Goal: Information Seeking & Learning: Check status

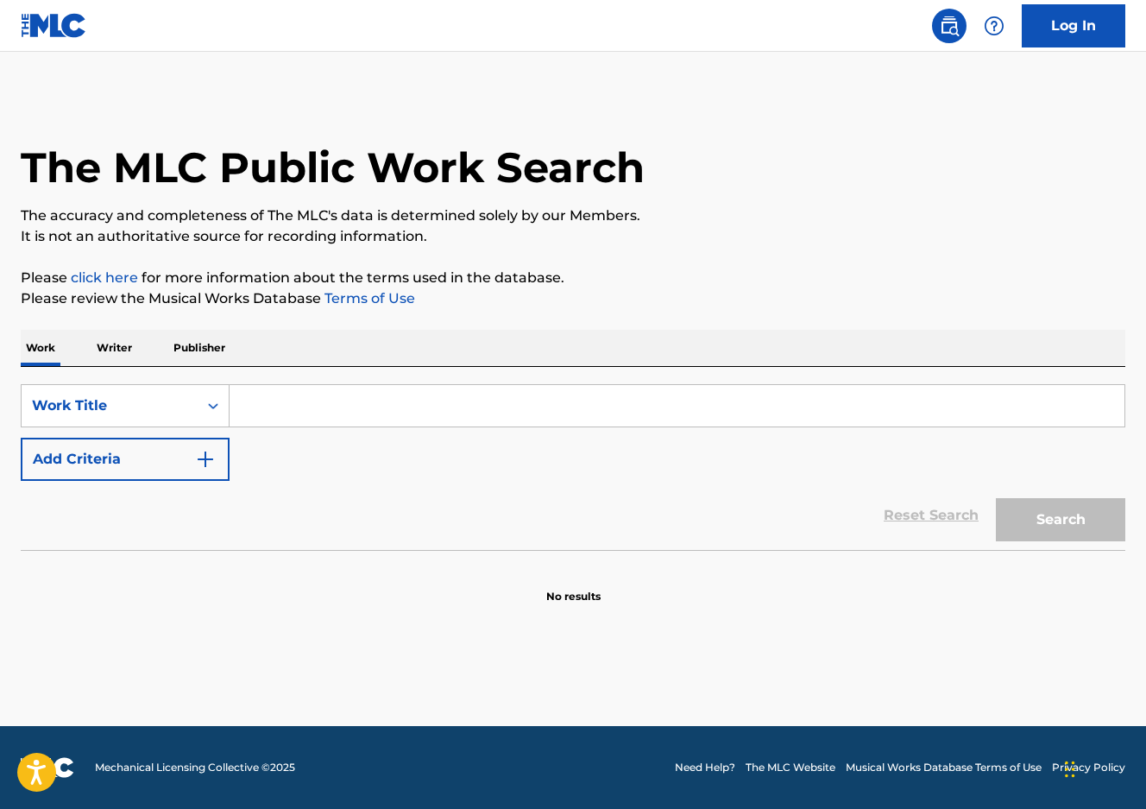
click at [546, 419] on input "Search Form" at bounding box center [677, 405] width 895 height 41
click at [546, 416] on input "Search Form" at bounding box center [677, 405] width 895 height 41
click at [546, 415] on input "Search Form" at bounding box center [677, 405] width 895 height 41
click at [337, 415] on input "Search Form" at bounding box center [677, 405] width 895 height 41
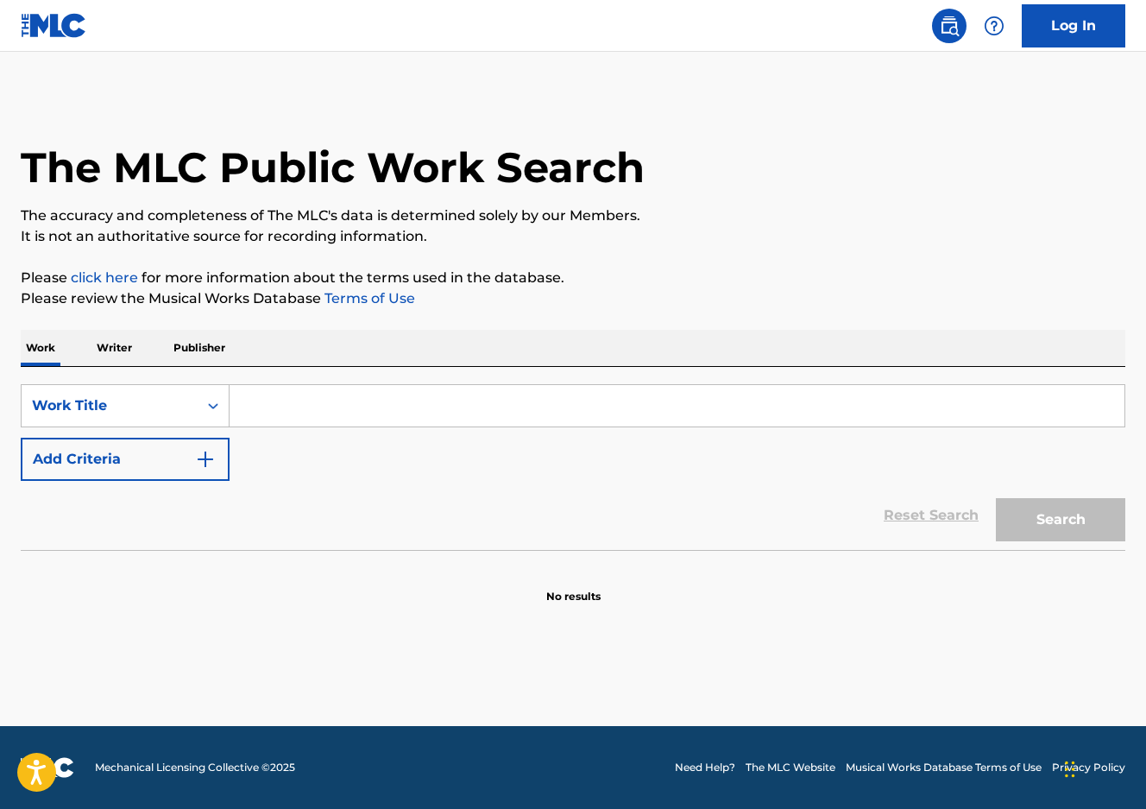
click at [337, 415] on input "Search Form" at bounding box center [677, 405] width 895 height 41
click at [262, 400] on input "Search Form" at bounding box center [677, 405] width 895 height 41
type input "d"
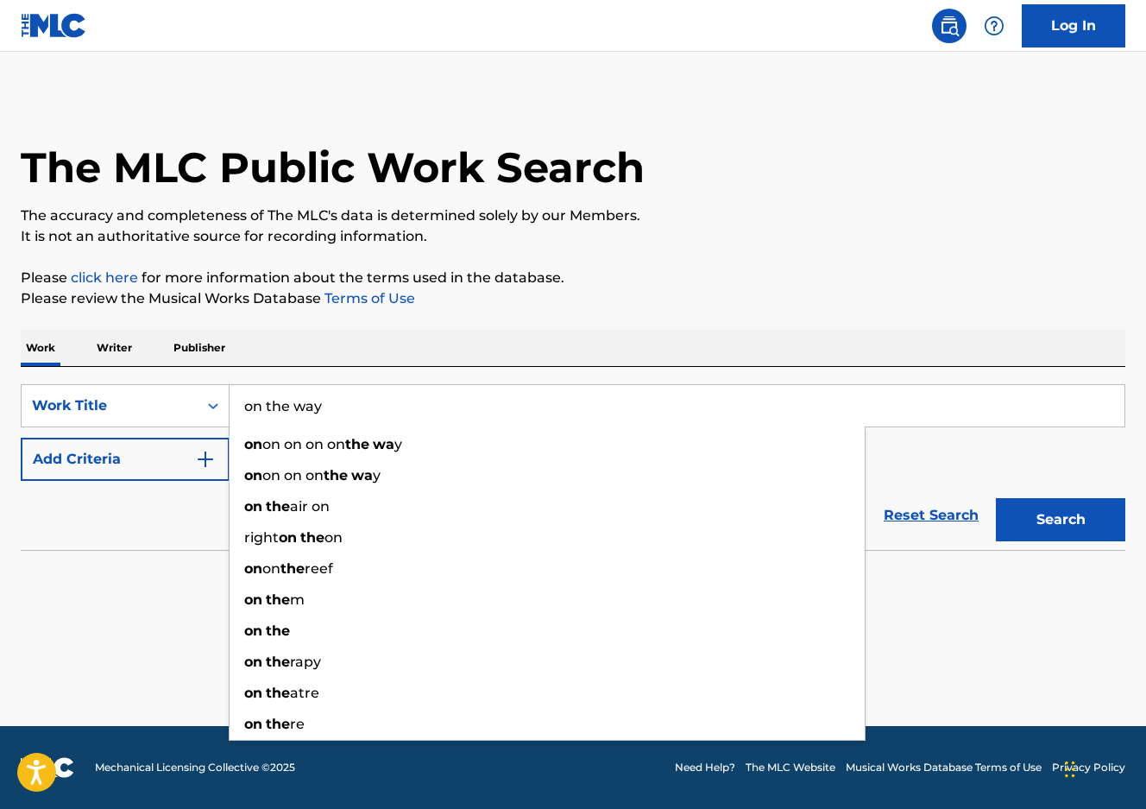
type input "on the way"
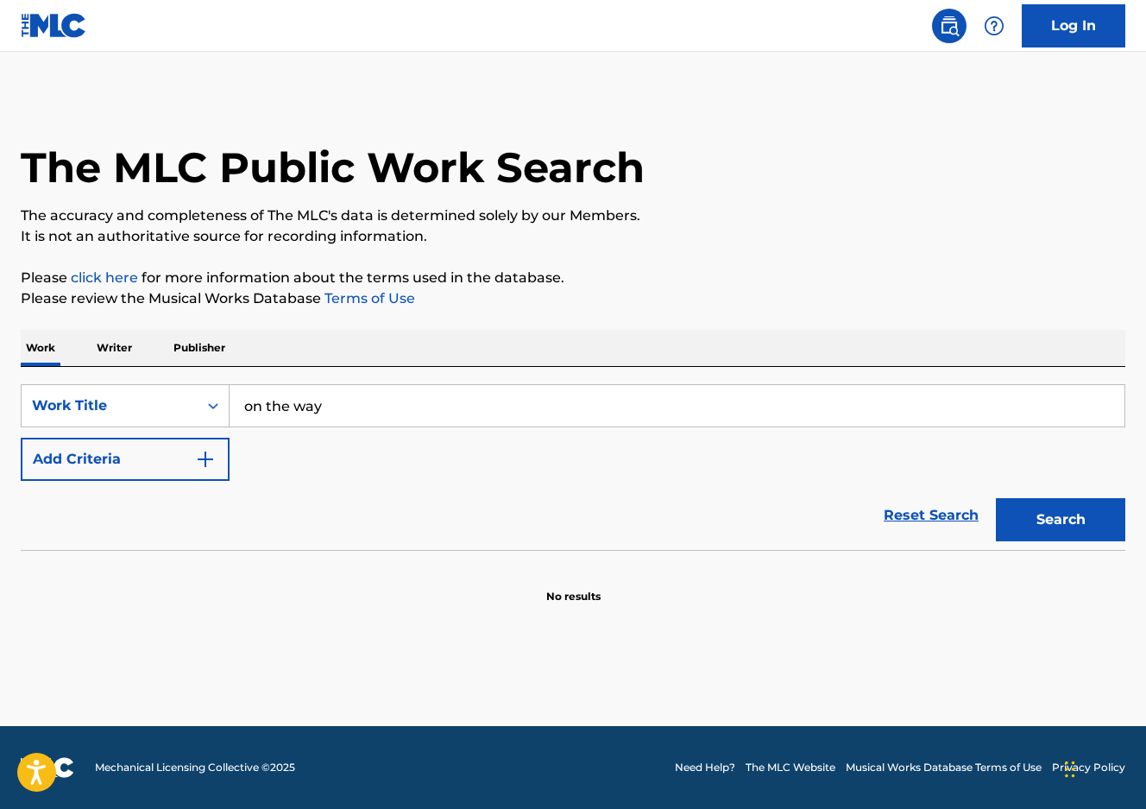
click at [21, 438] on button "Add Criteria" at bounding box center [125, 459] width 209 height 43
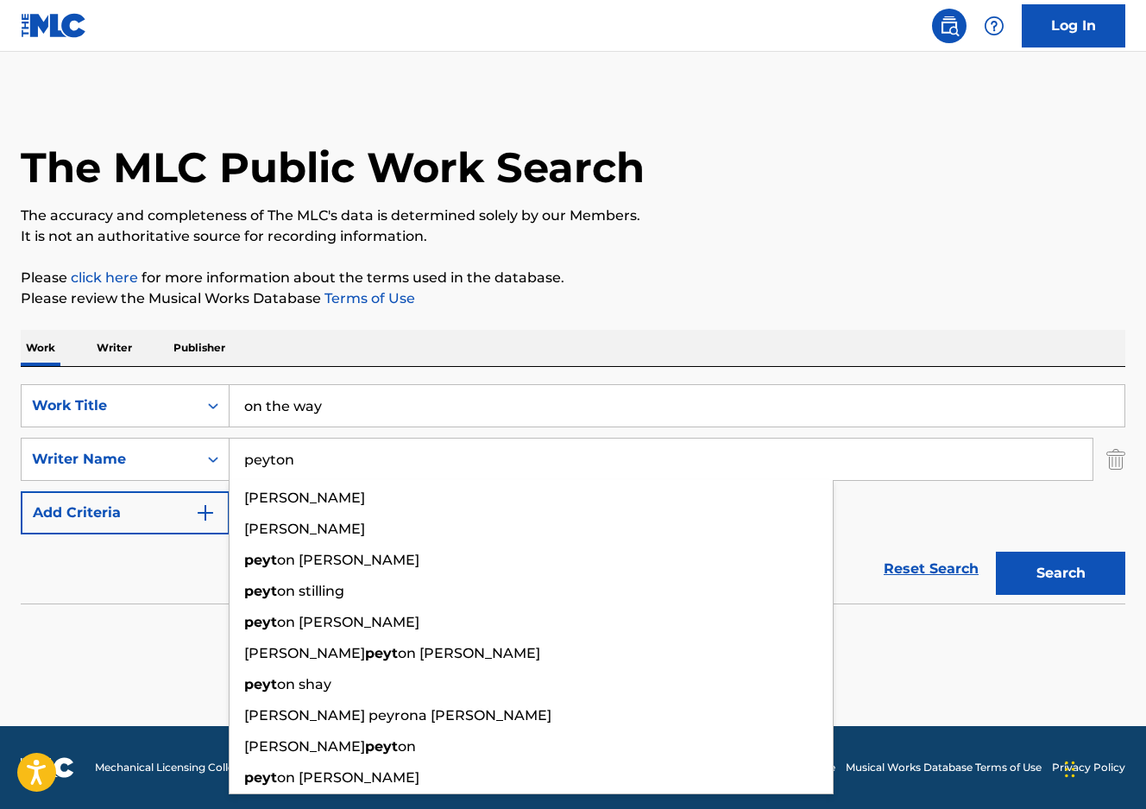
type input "peyton"
click at [996, 551] on button "Search" at bounding box center [1060, 572] width 129 height 43
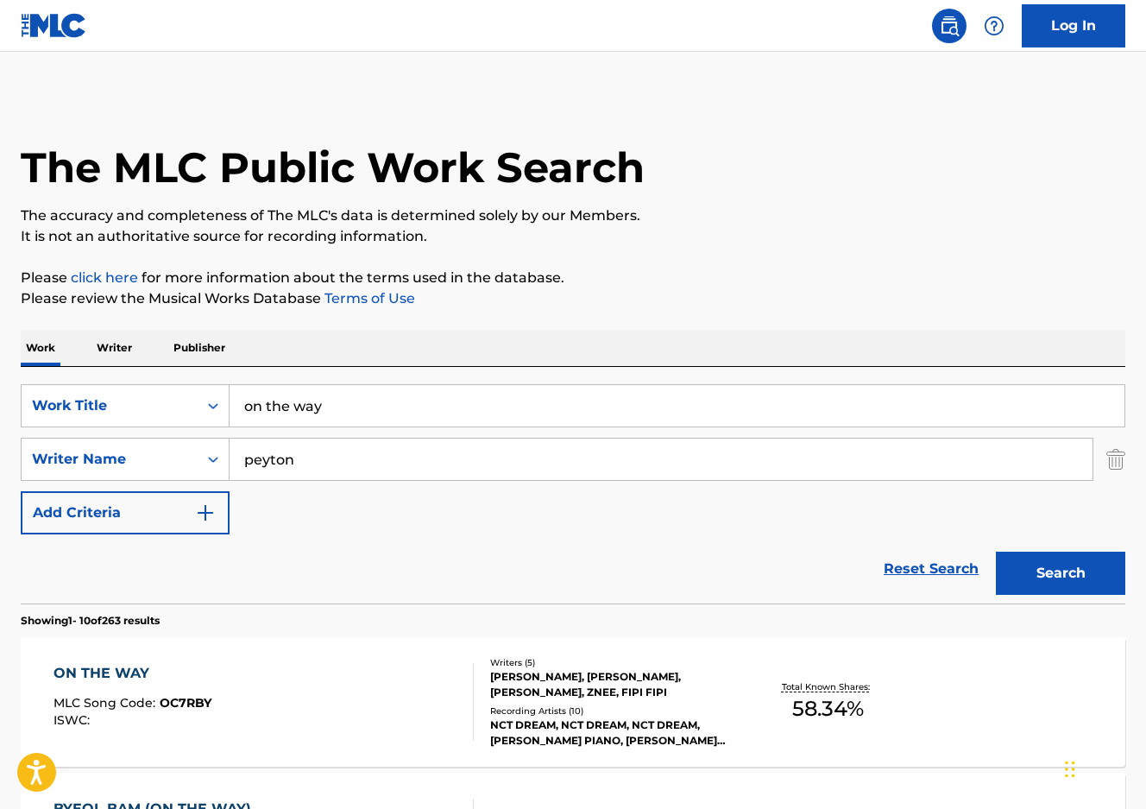
scroll to position [230, 0]
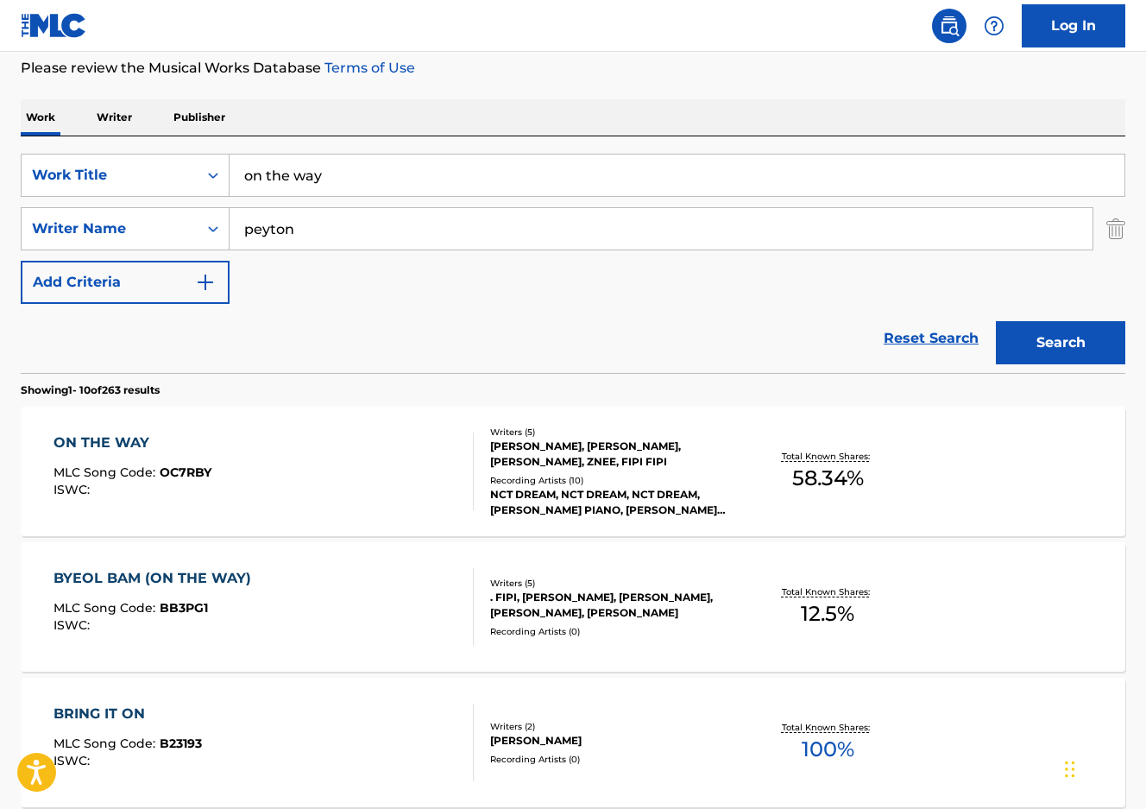
click at [456, 487] on div "ON THE WAY MLC Song Code : OC7RBY ISWC :" at bounding box center [263, 471] width 419 height 78
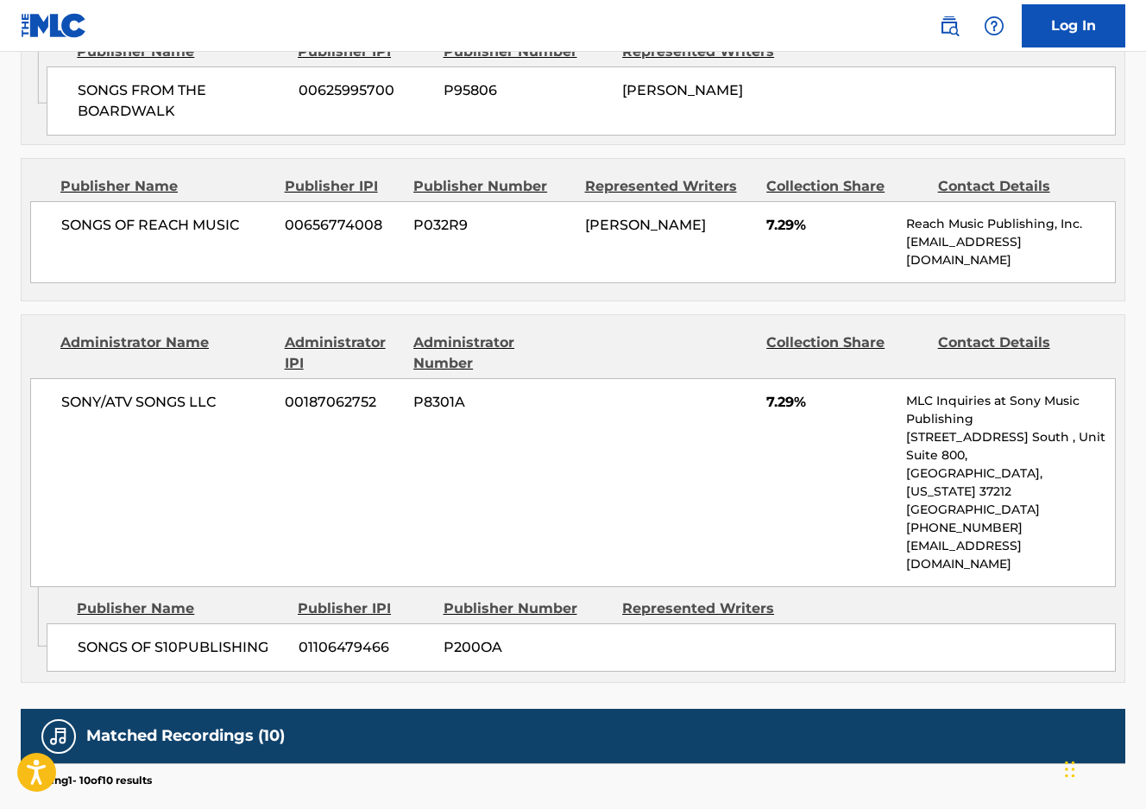
scroll to position [1956, 0]
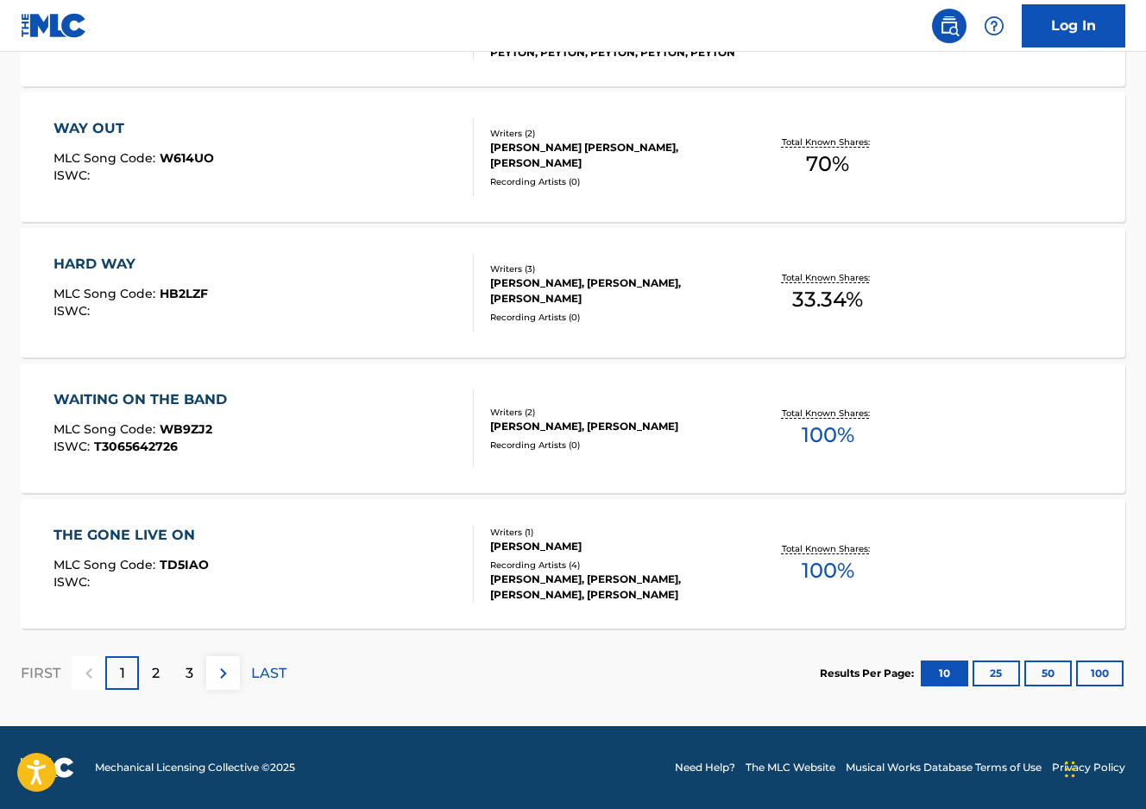
scroll to position [230, 0]
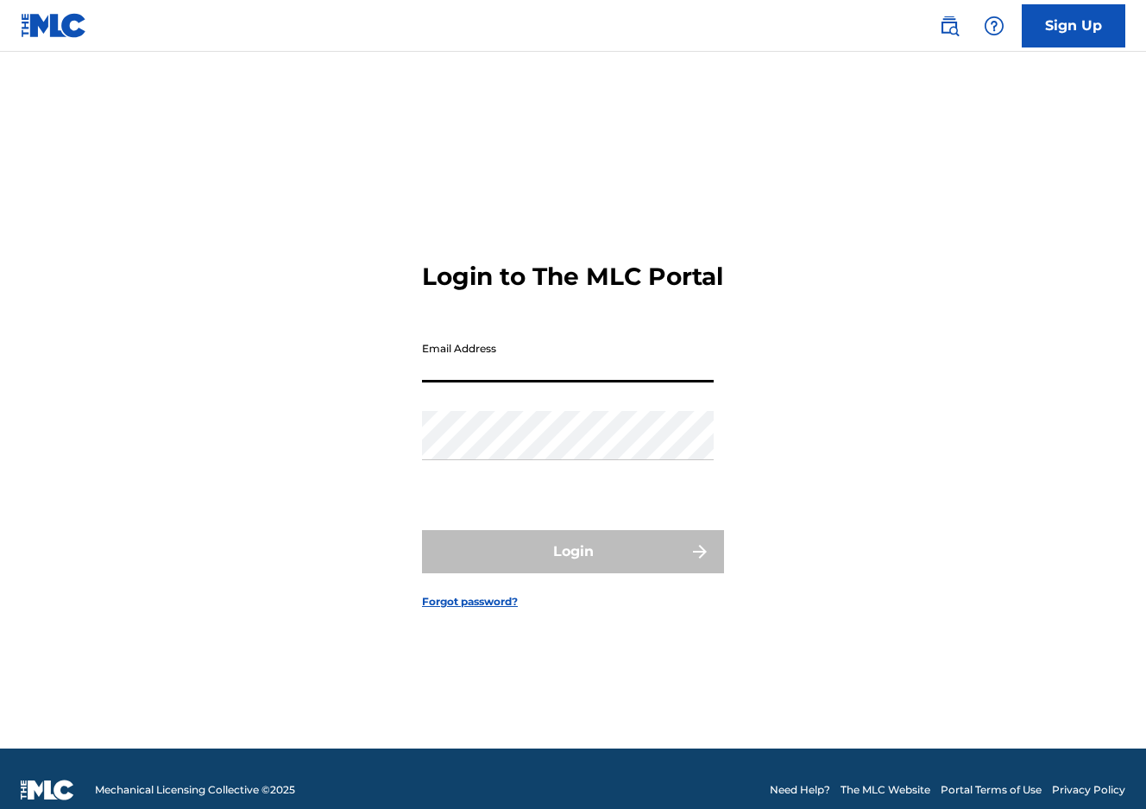
drag, startPoint x: 559, startPoint y: 367, endPoint x: 561, endPoint y: 382, distance: 15.6
click at [559, 367] on input "Email Address" at bounding box center [568, 357] width 292 height 49
click at [500, 382] on input "Email Address" at bounding box center [568, 357] width 292 height 49
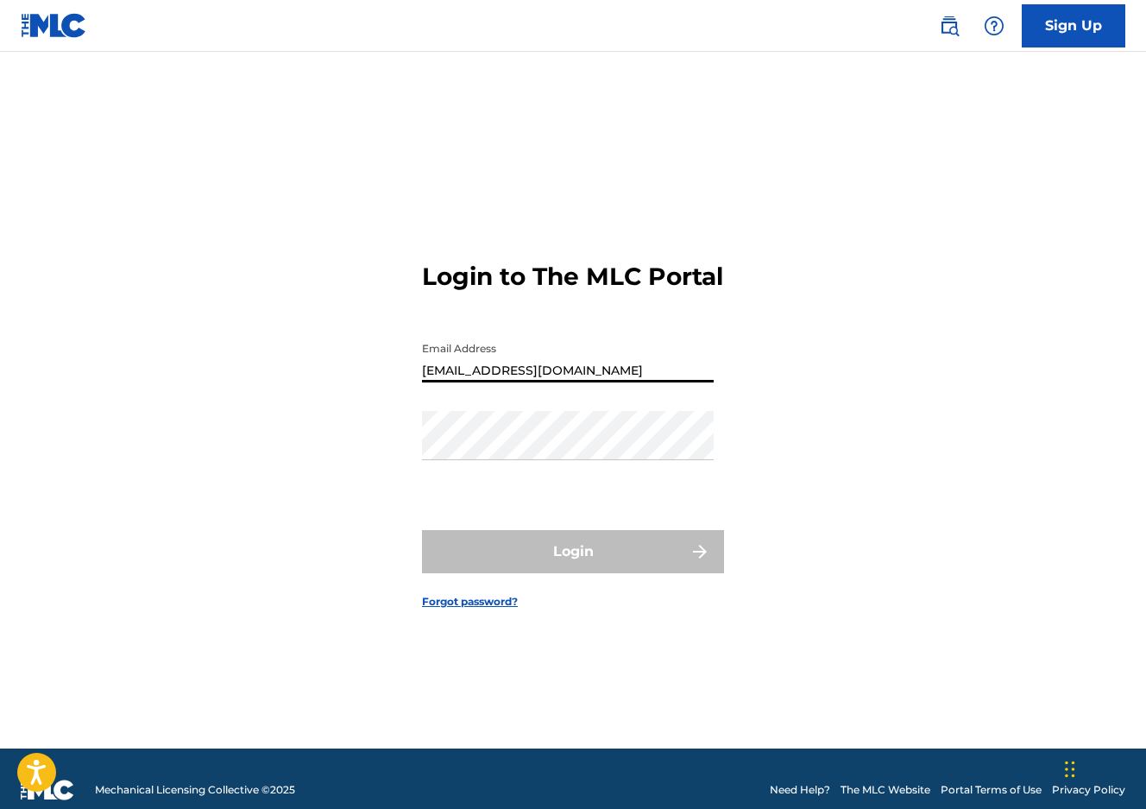
type input "[EMAIL_ADDRESS][DOMAIN_NAME]"
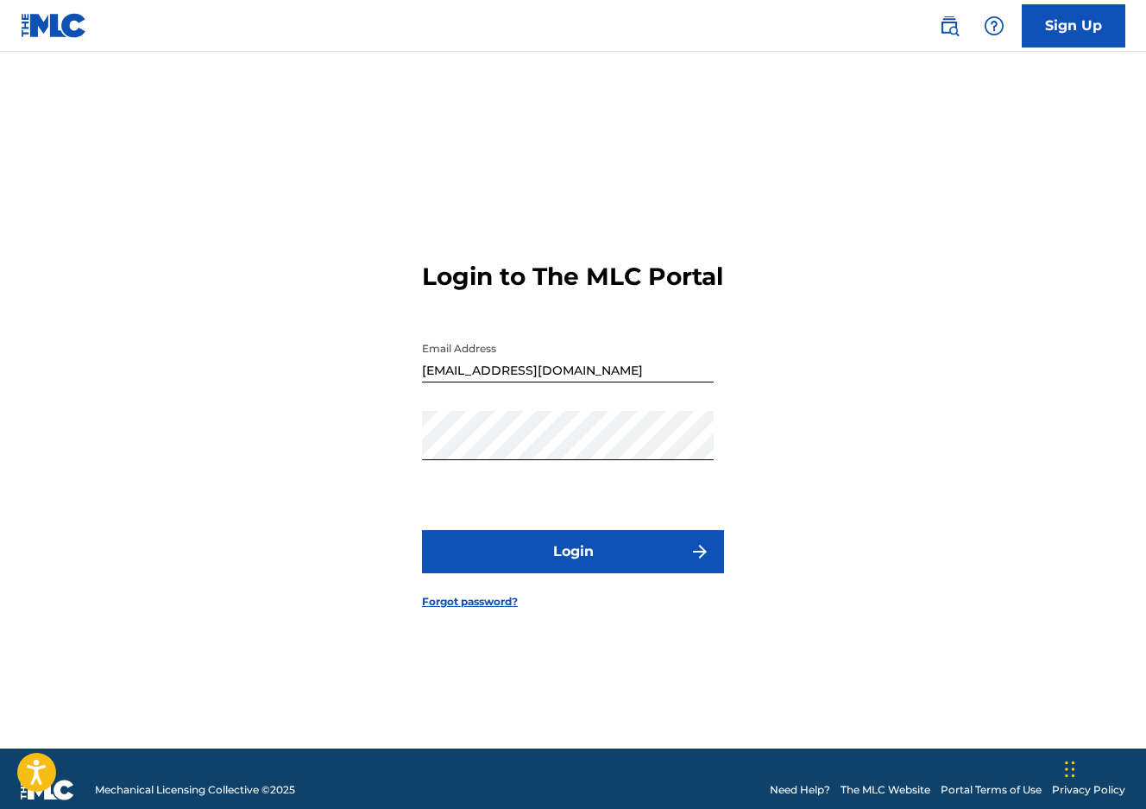
click at [608, 550] on button "Login" at bounding box center [573, 551] width 302 height 43
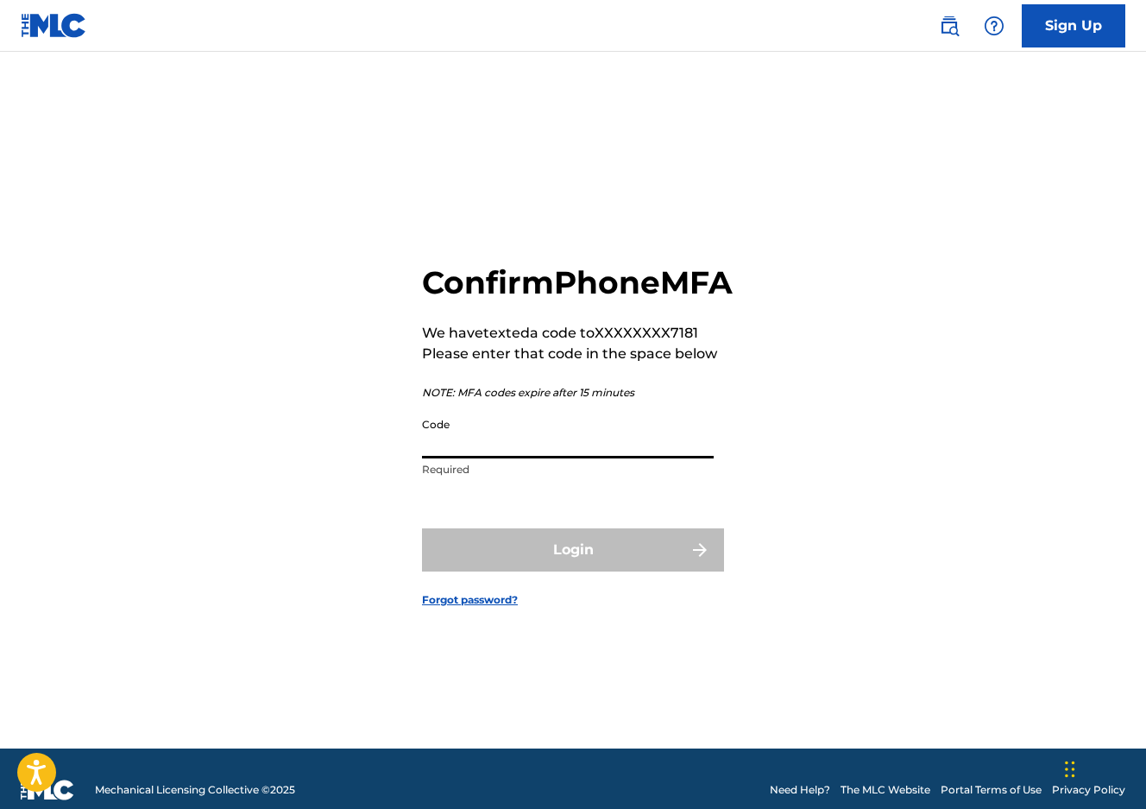
drag, startPoint x: 596, startPoint y: 458, endPoint x: 634, endPoint y: 438, distance: 42.8
click at [596, 458] on input "Code" at bounding box center [568, 433] width 292 height 49
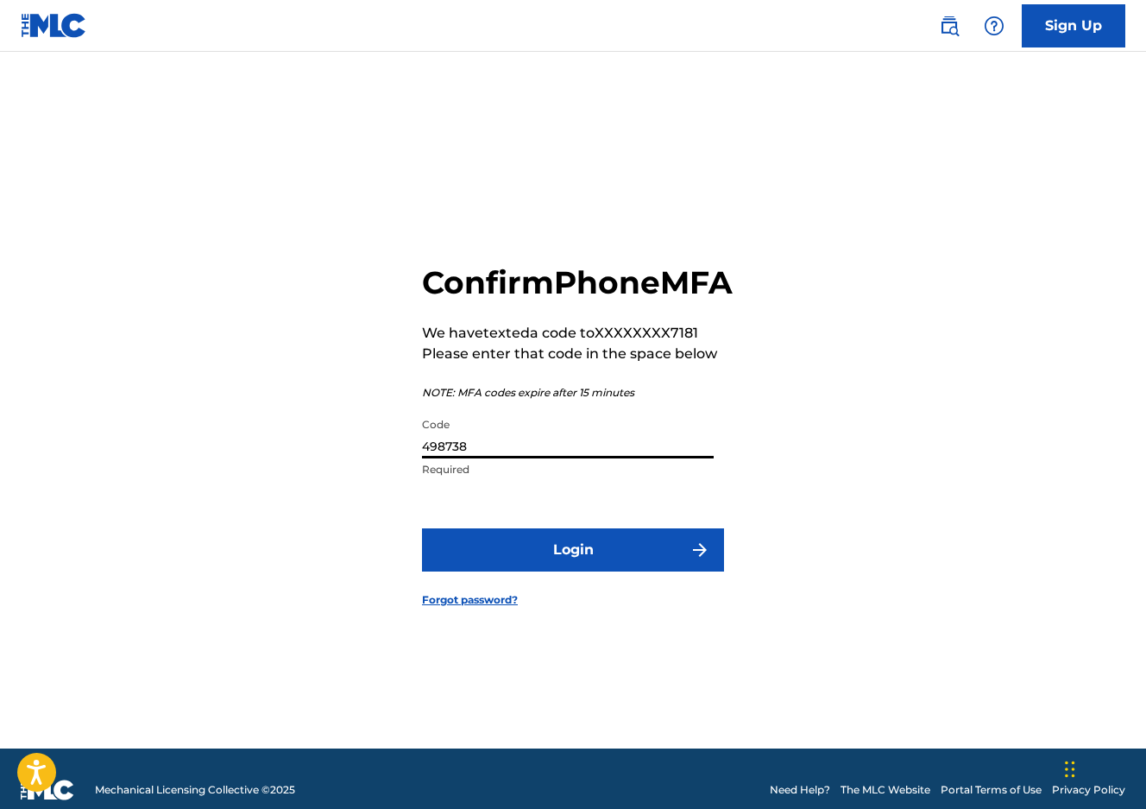
type input "498738"
click at [569, 571] on button "Login" at bounding box center [573, 549] width 302 height 43
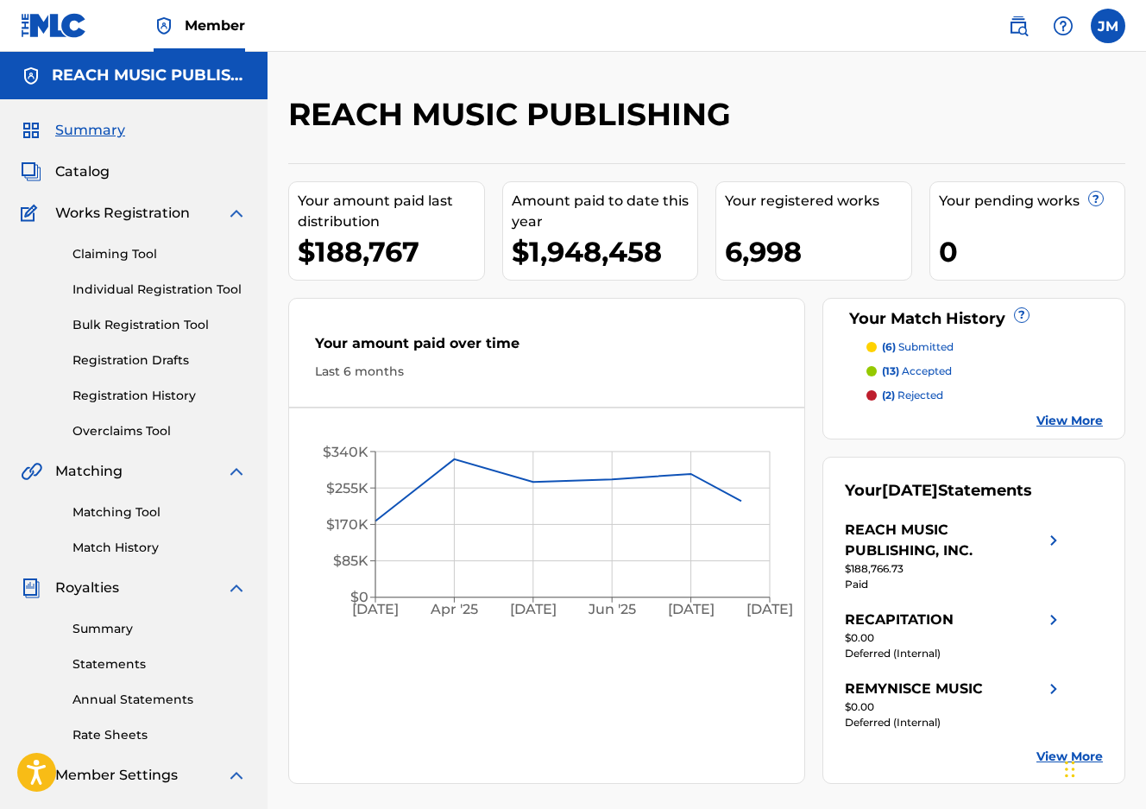
click at [771, 259] on div "6,998" at bounding box center [818, 251] width 186 height 39
click at [963, 257] on div "0" at bounding box center [1032, 251] width 186 height 39
click at [952, 255] on div "0" at bounding box center [1032, 251] width 186 height 39
click at [82, 172] on span "Catalog" at bounding box center [82, 171] width 54 height 21
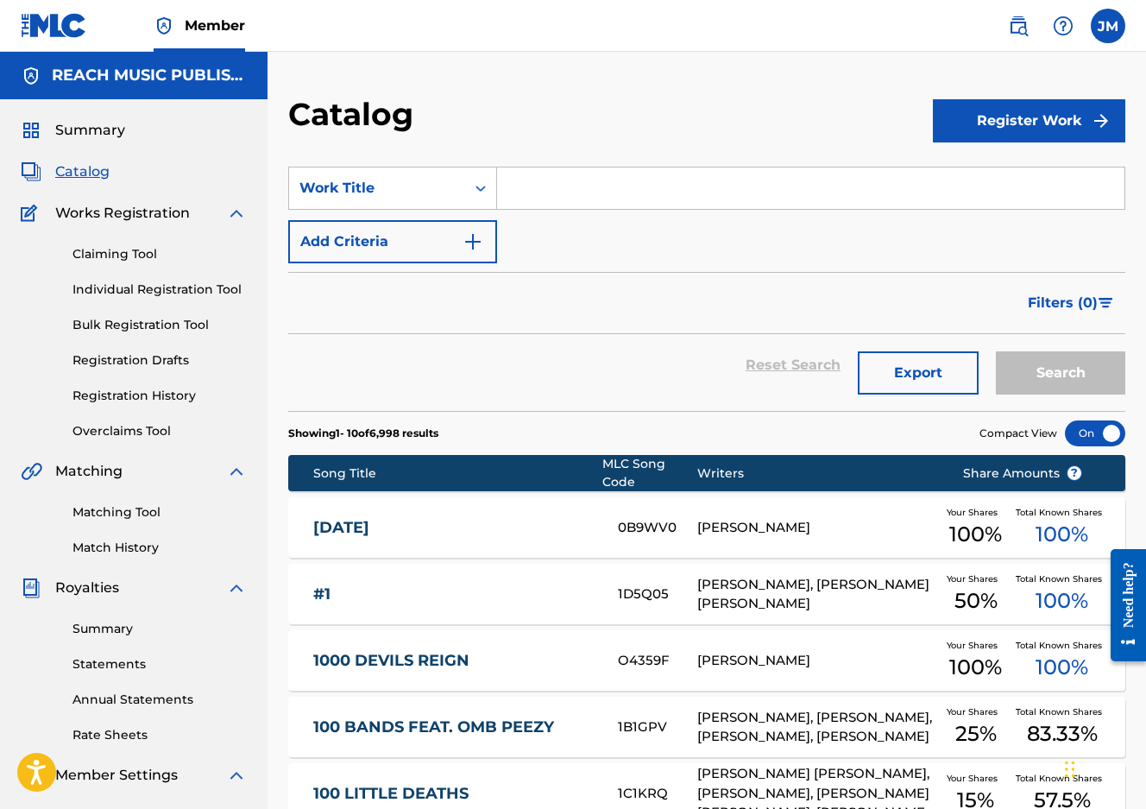
click at [168, 397] on link "Registration History" at bounding box center [159, 396] width 174 height 18
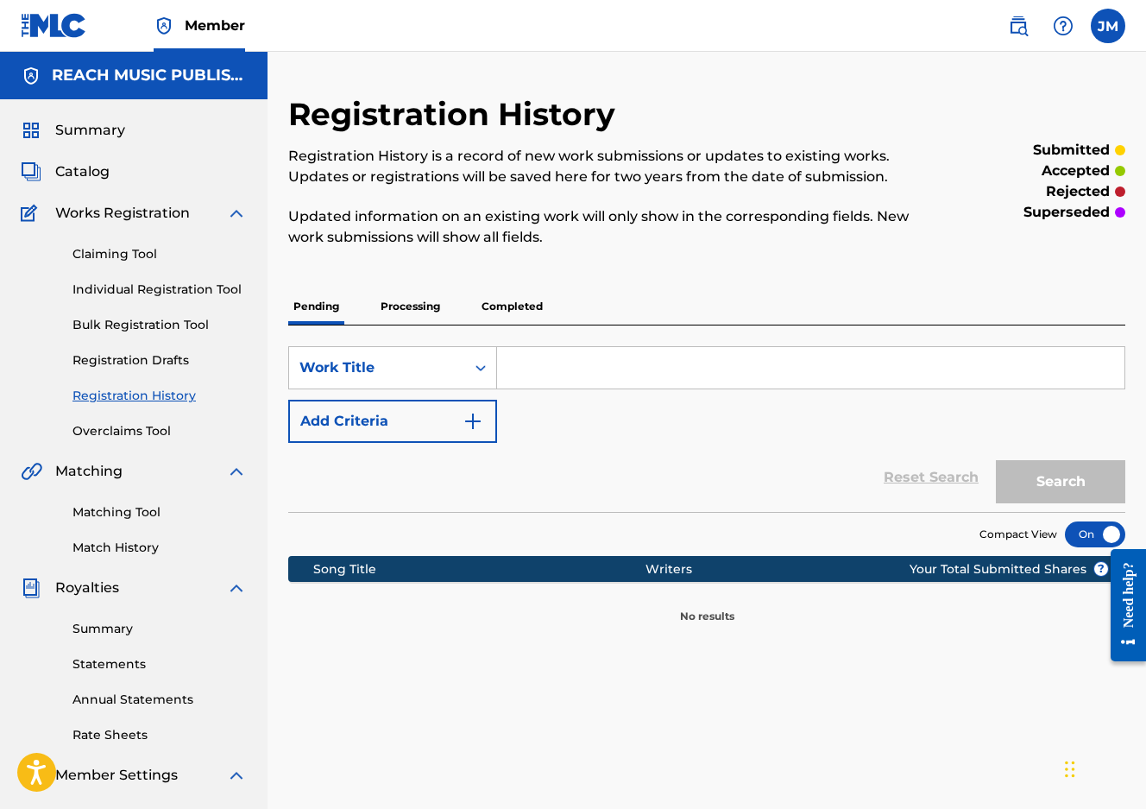
click at [389, 310] on p "Processing" at bounding box center [410, 306] width 70 height 36
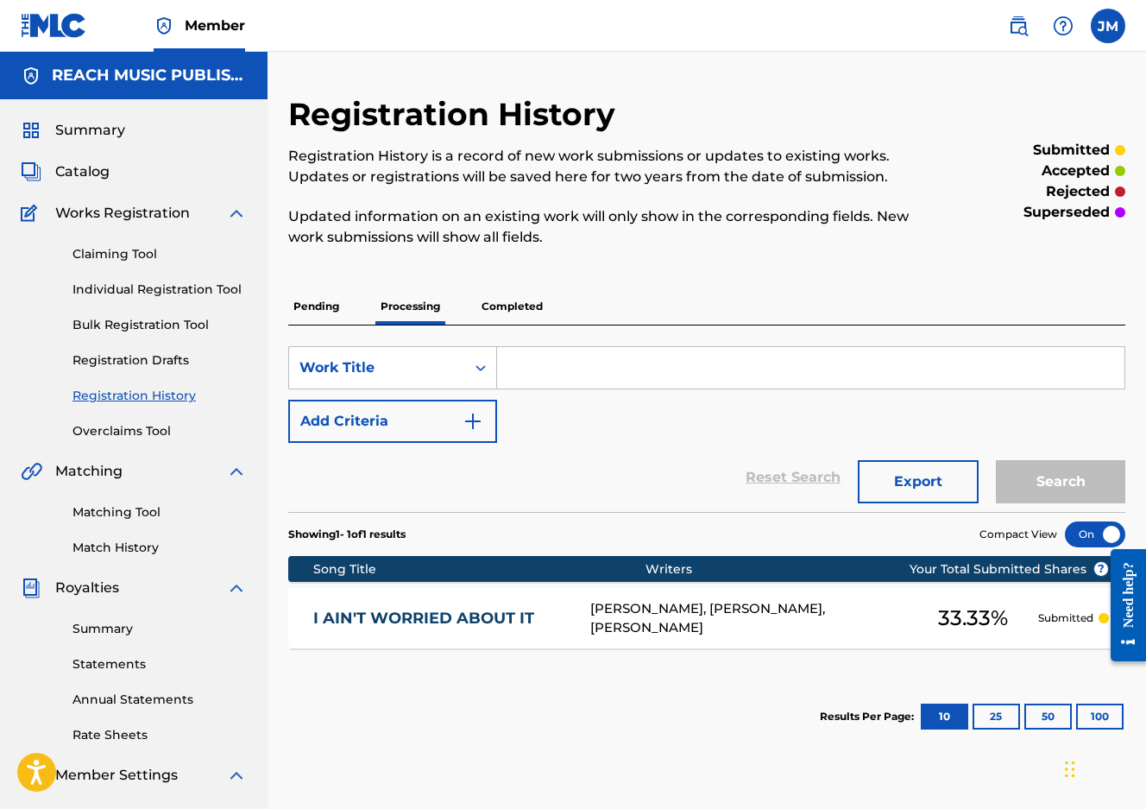
click at [658, 619] on div "[PERSON_NAME], [PERSON_NAME], [PERSON_NAME]" at bounding box center [749, 618] width 318 height 39
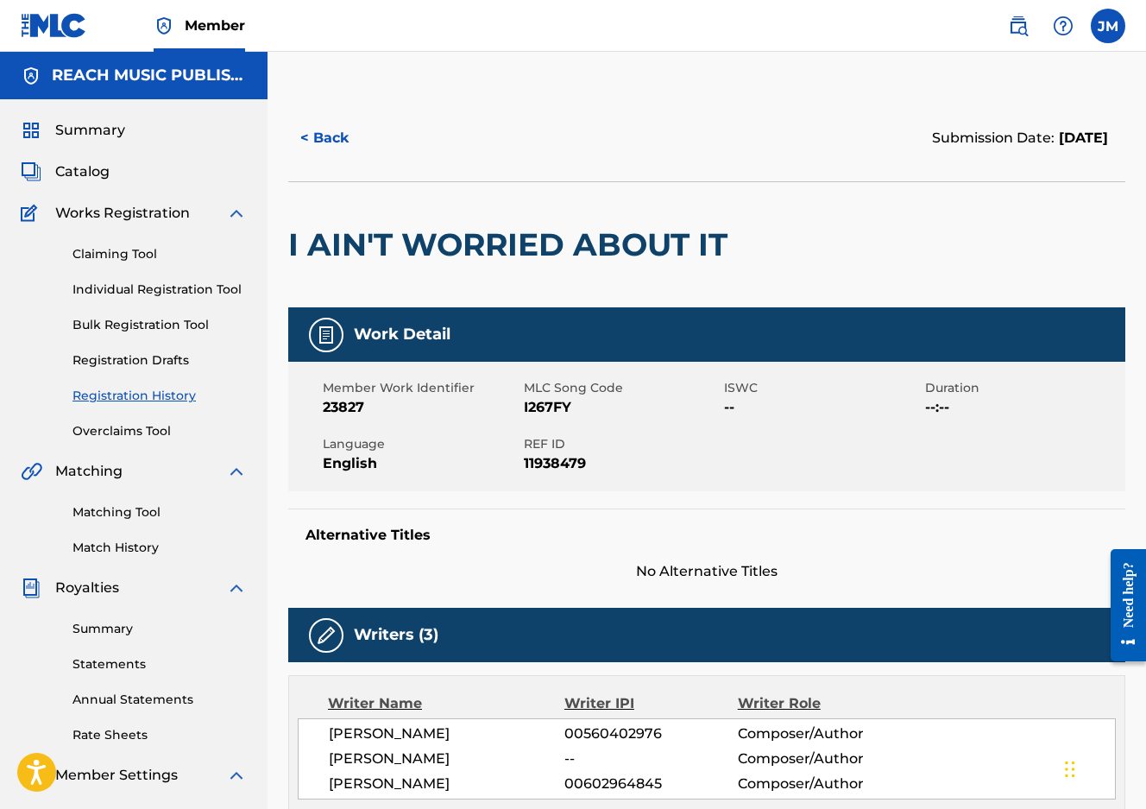
click at [363, 136] on button "< Back" at bounding box center [340, 138] width 104 height 43
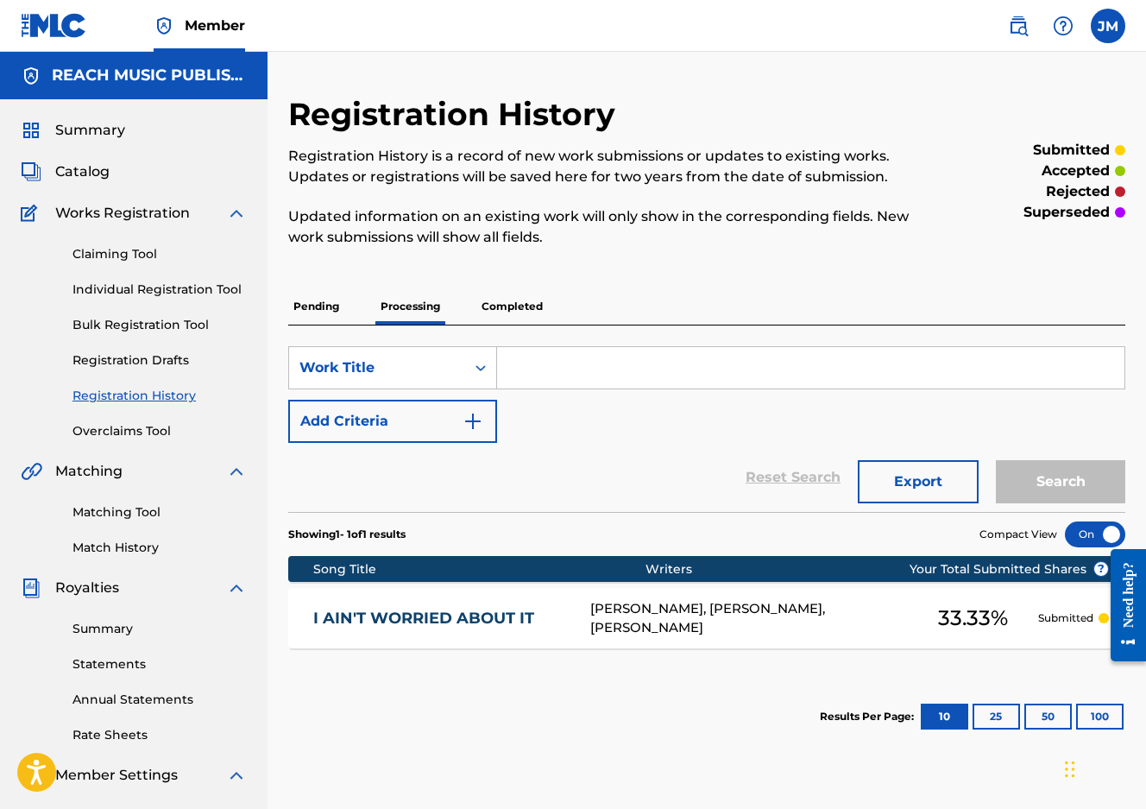
click at [652, 375] on input "Search Form" at bounding box center [810, 367] width 627 height 41
click at [91, 165] on span "Catalog" at bounding box center [82, 171] width 54 height 21
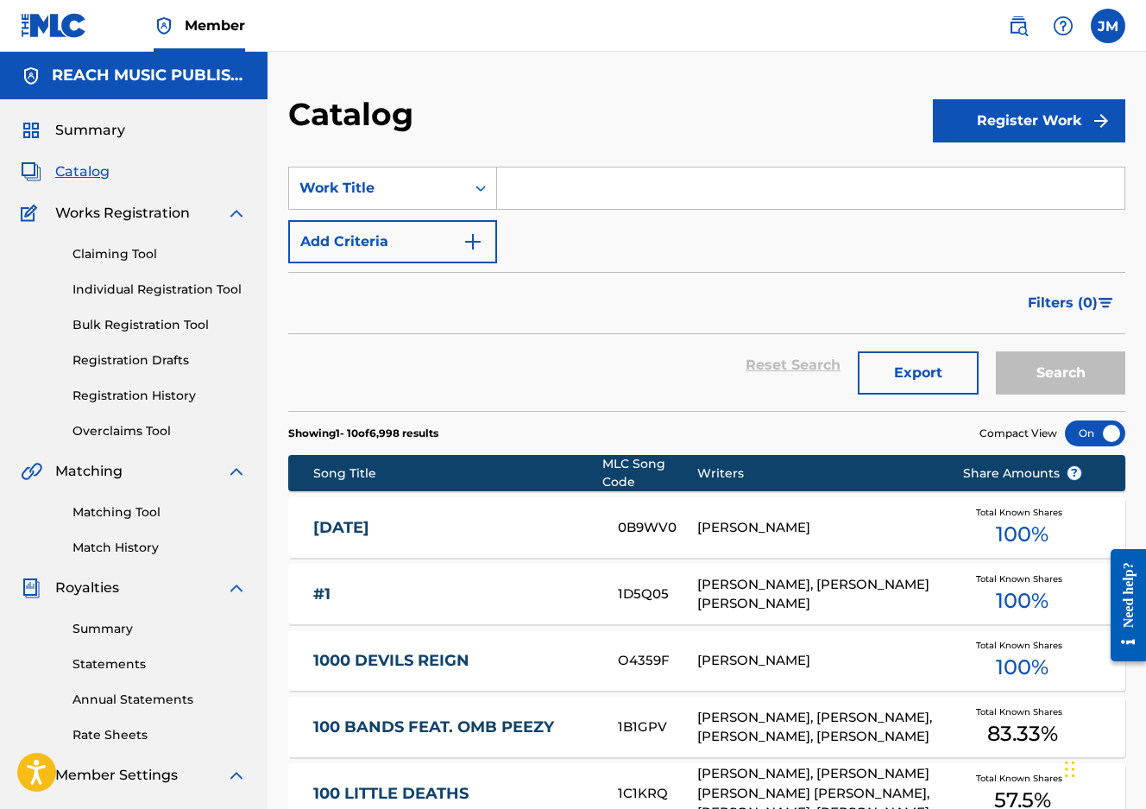
click at [562, 193] on input "Search Form" at bounding box center [810, 187] width 627 height 41
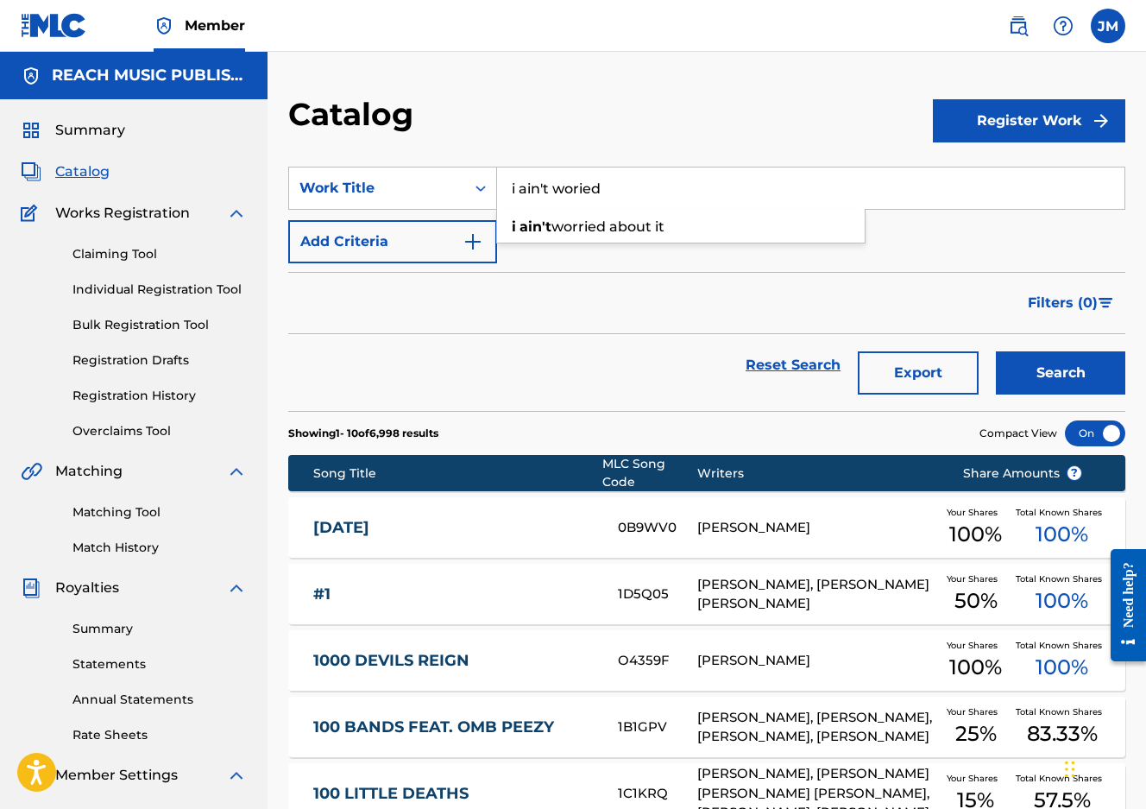
type input "i ain't woried"
click at [996, 351] on button "Search" at bounding box center [1060, 372] width 129 height 43
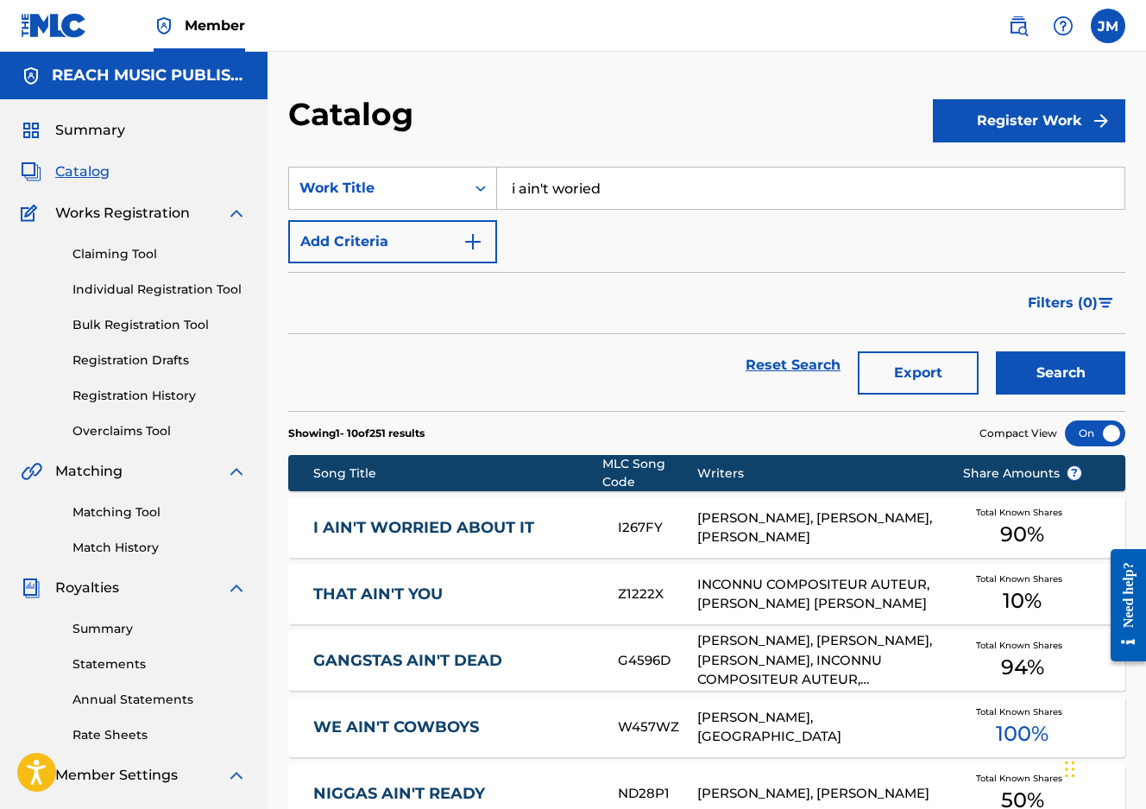
click at [573, 192] on input "i ain't woried" at bounding box center [810, 187] width 627 height 41
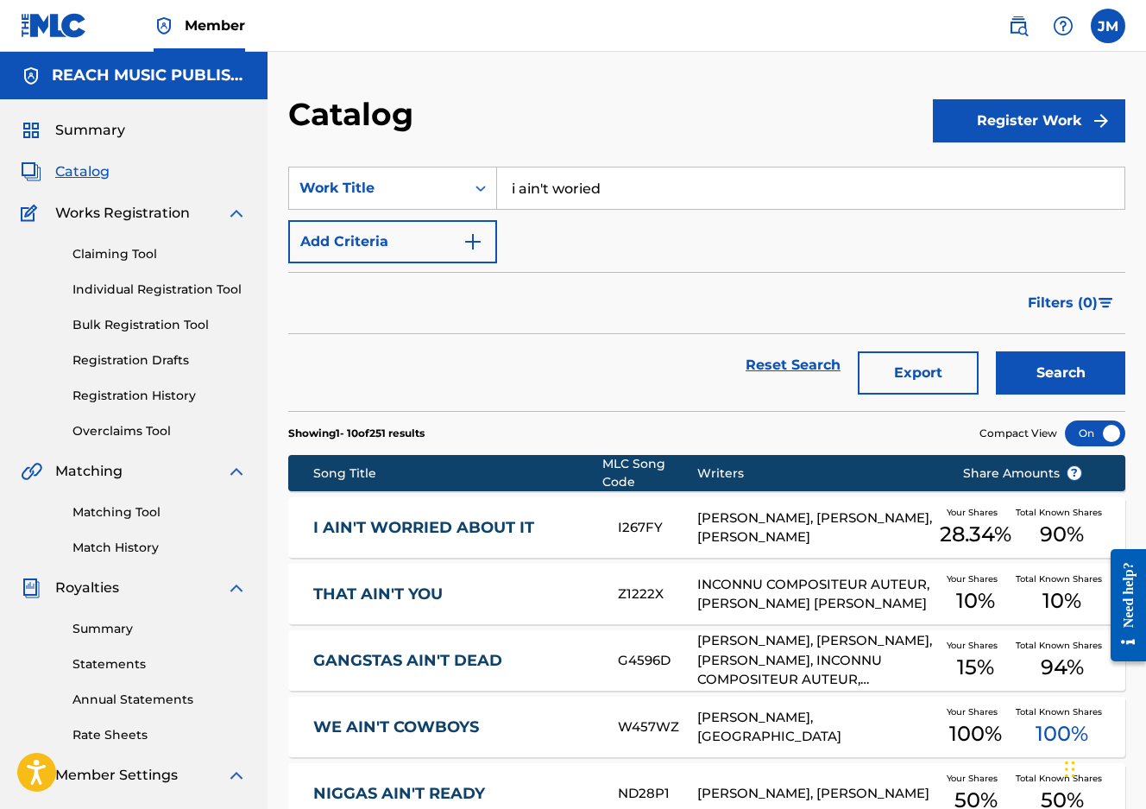
click at [872, 529] on div "[PERSON_NAME], [PERSON_NAME], [PERSON_NAME]" at bounding box center [816, 527] width 238 height 39
